Goal: Task Accomplishment & Management: Use online tool/utility

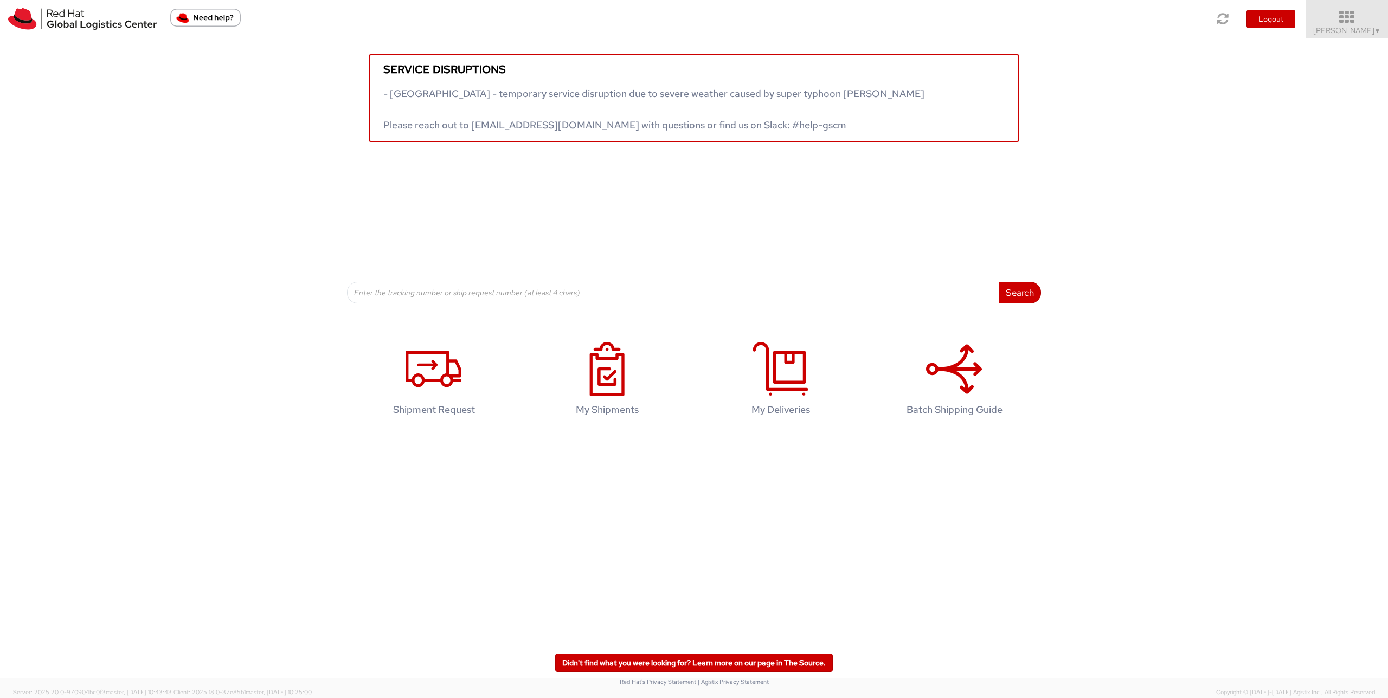
click at [1351, 22] on icon at bounding box center [1347, 17] width 95 height 15
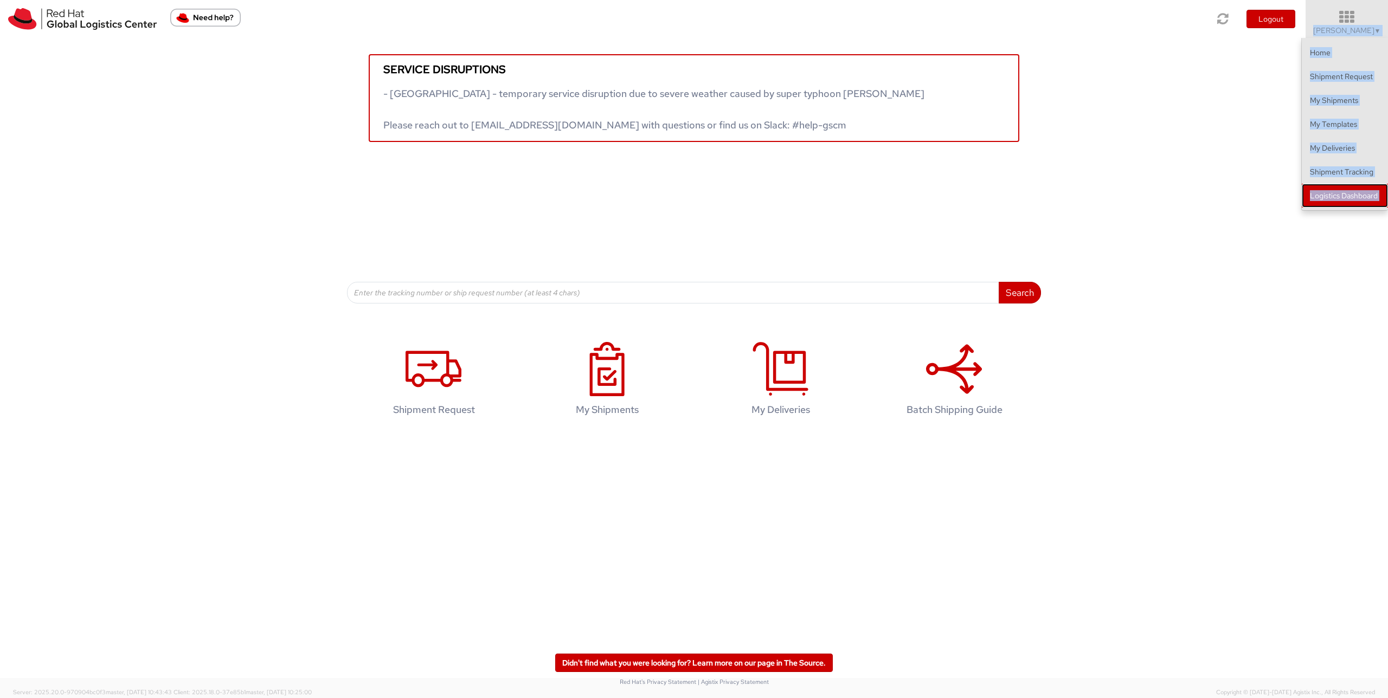
click at [1362, 200] on link "Logistics Dashboard" at bounding box center [1345, 196] width 86 height 24
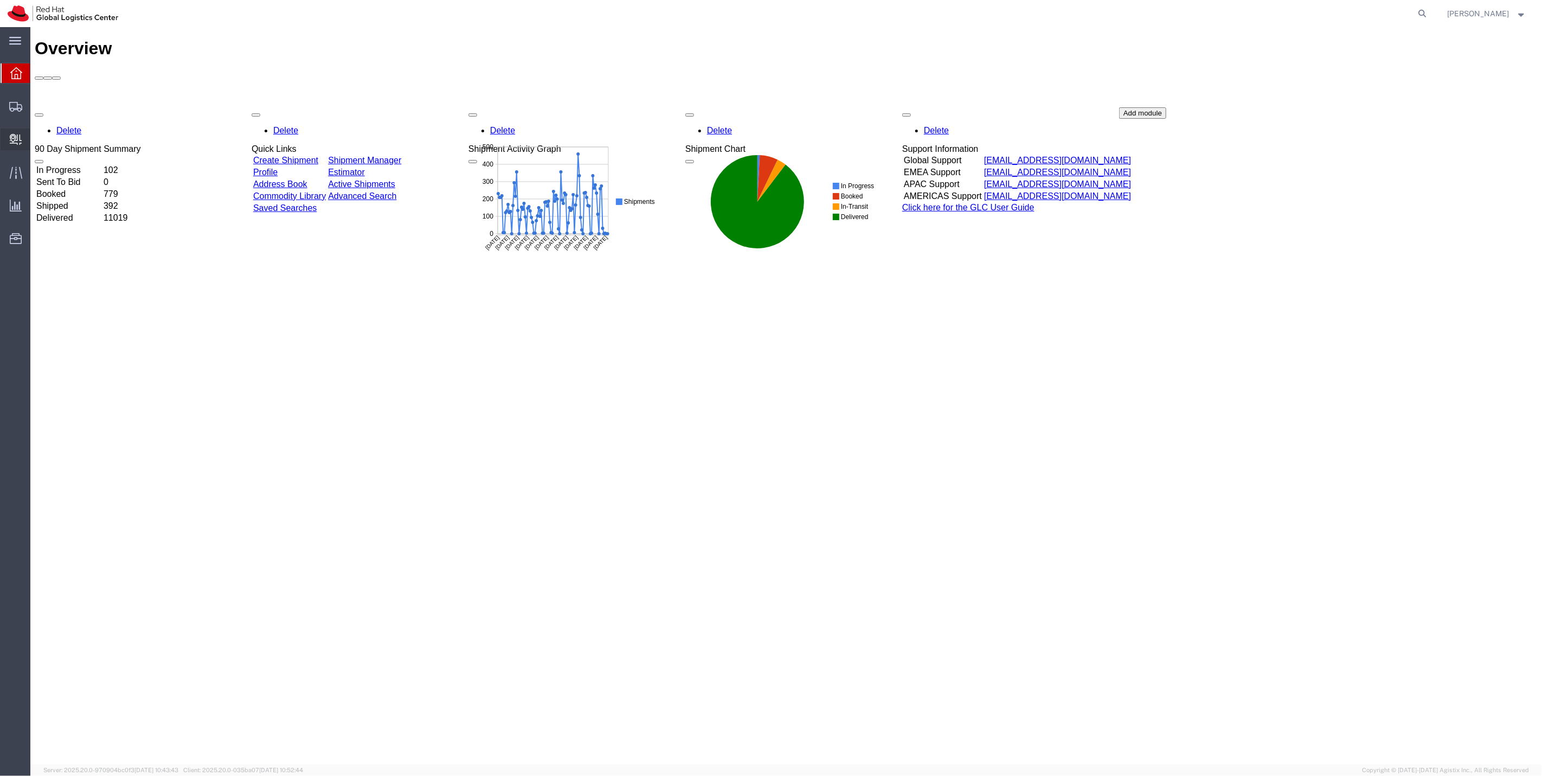
click at [18, 143] on icon at bounding box center [16, 139] width 12 height 11
click at [37, 141] on span "Internal Delivery" at bounding box center [34, 140] width 8 height 22
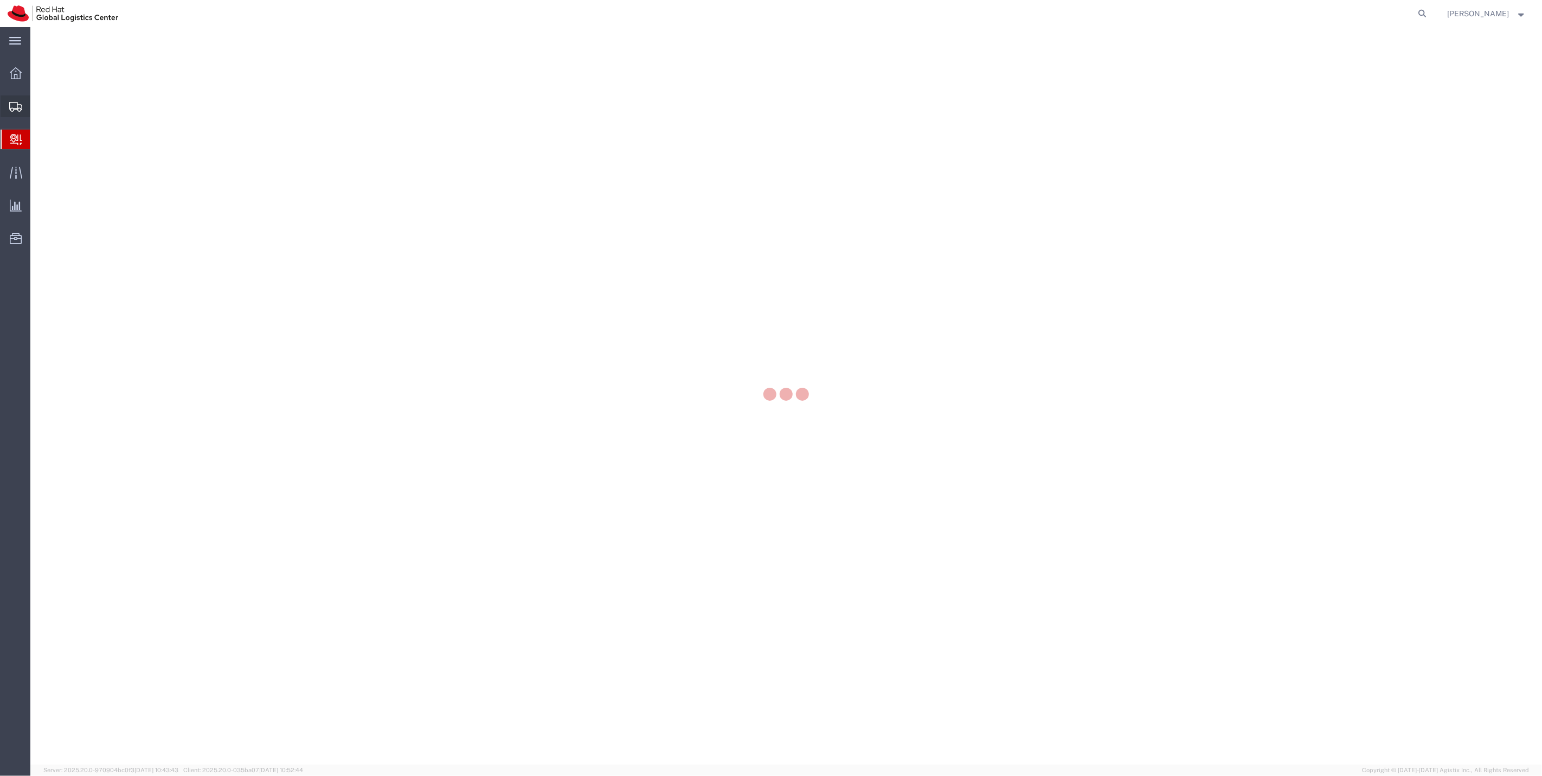
click at [26, 102] on div at bounding box center [16, 106] width 30 height 22
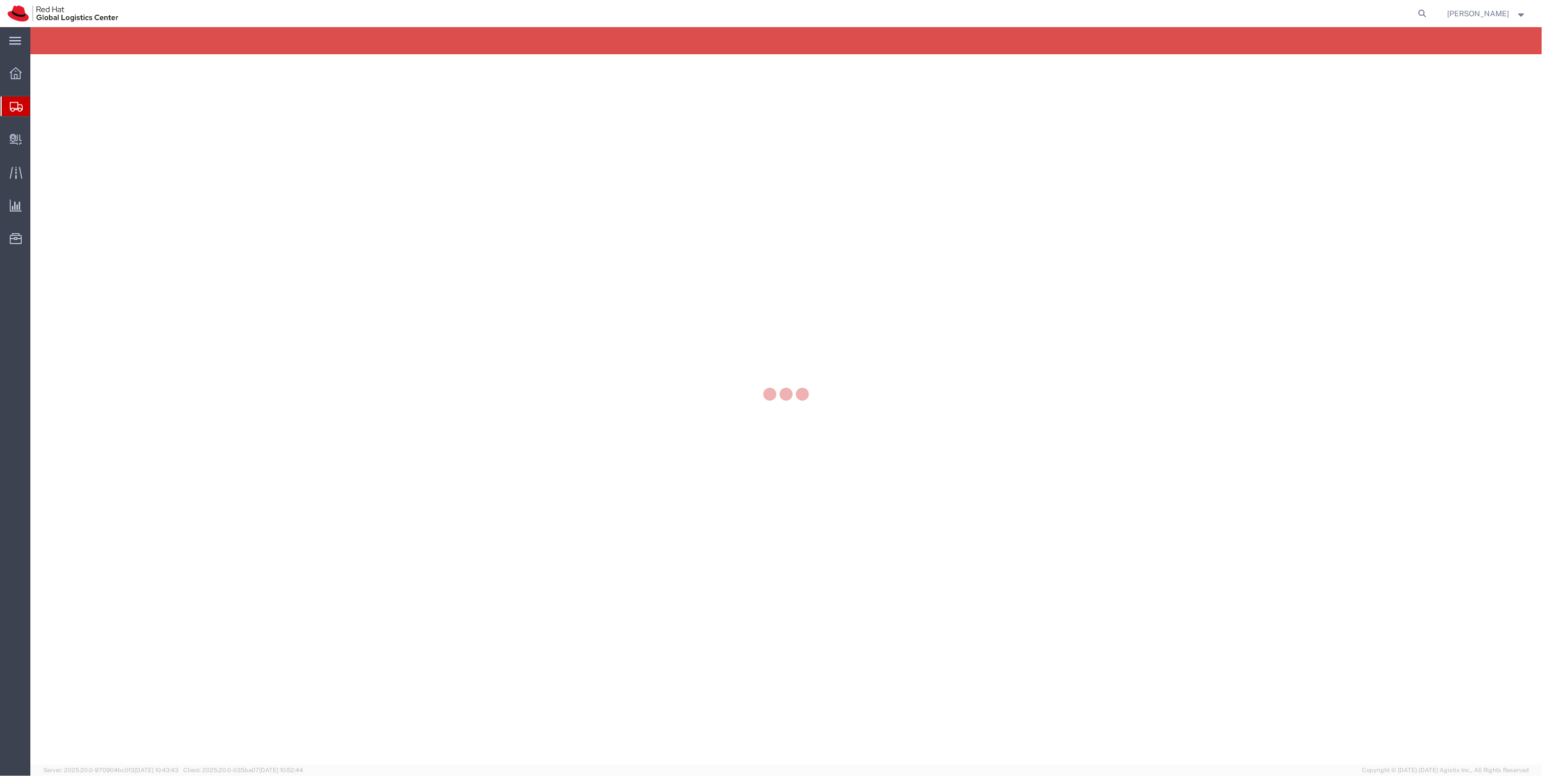
click at [50, 105] on div at bounding box center [786, 396] width 1512 height 738
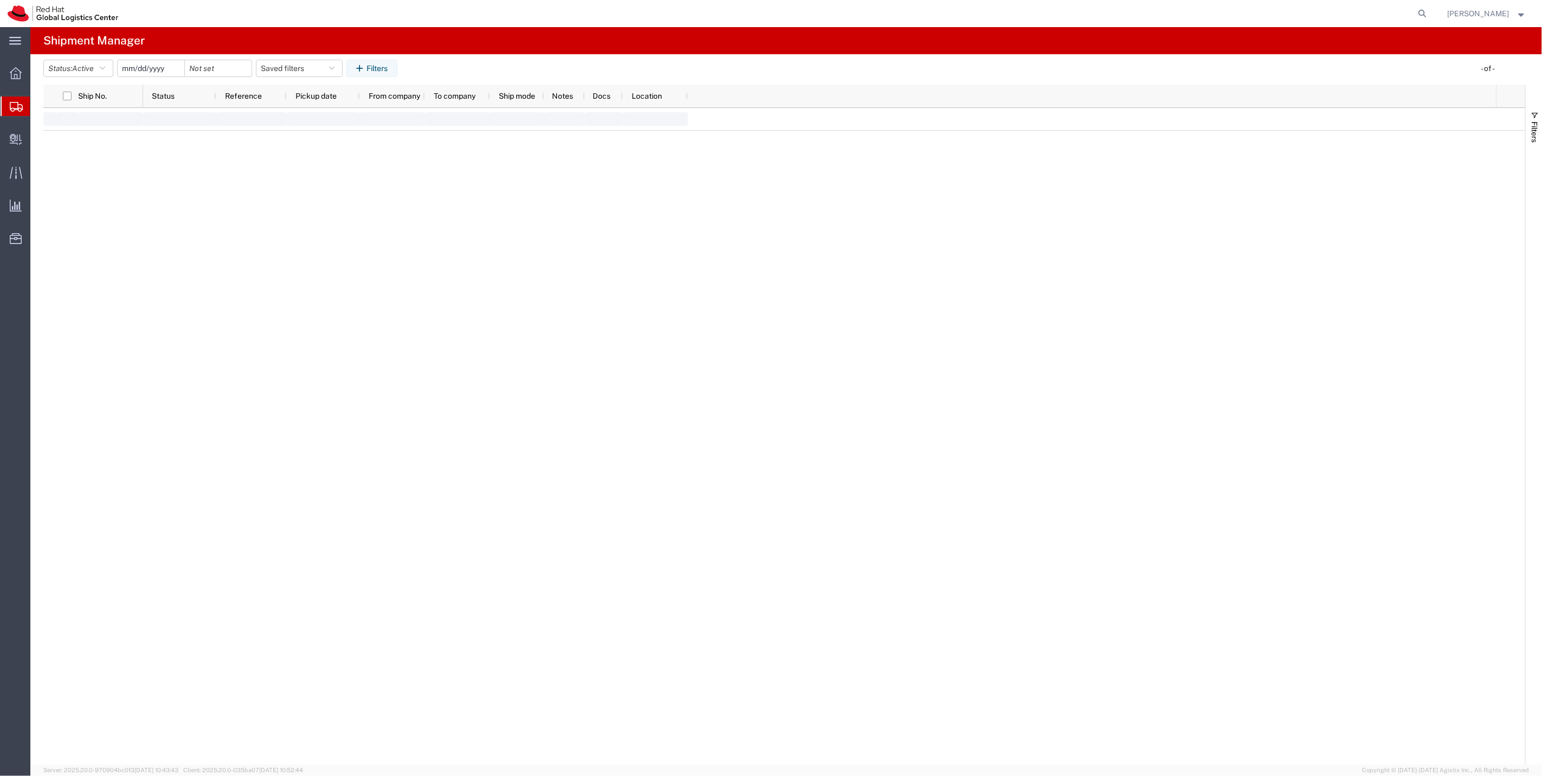
click at [39, 108] on span "Shipments" at bounding box center [34, 106] width 9 height 22
type input "2025-05-11"
